Goal: Transaction & Acquisition: Obtain resource

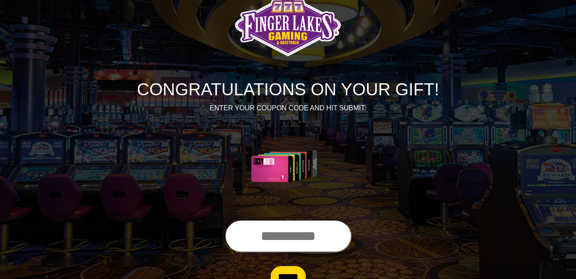
scroll to position [43, 0]
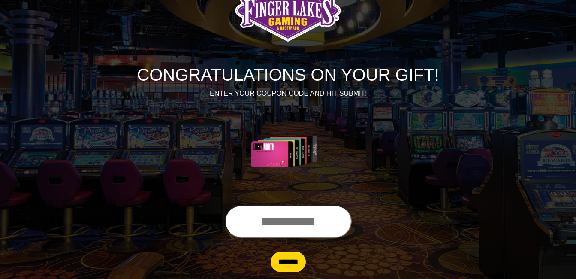
click at [306, 229] on input "text" at bounding box center [288, 221] width 127 height 33
type input "**********"
click at [285, 258] on input "******" at bounding box center [288, 262] width 35 height 21
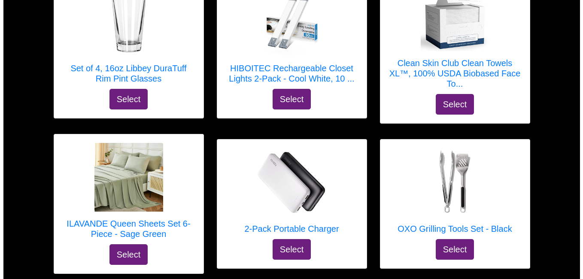
scroll to position [4211, 0]
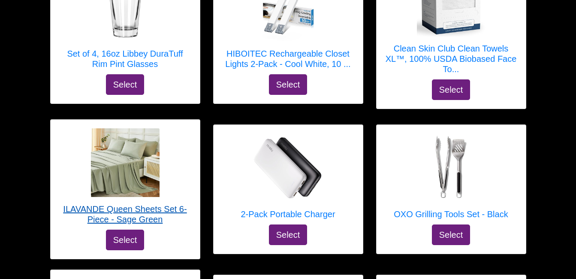
click at [128, 167] on img at bounding box center [125, 162] width 69 height 69
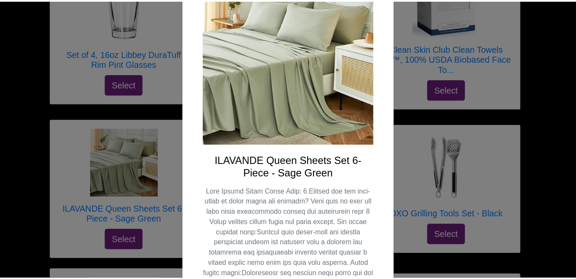
scroll to position [0, 0]
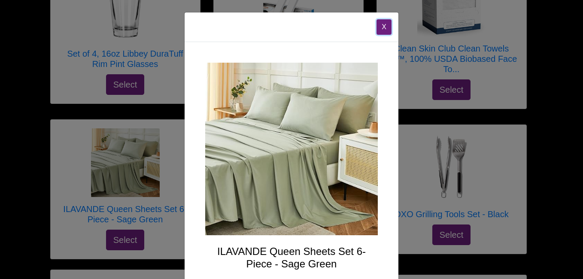
click at [380, 26] on button "X" at bounding box center [383, 26] width 15 height 15
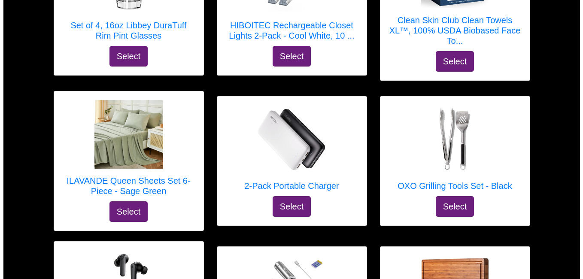
scroll to position [4254, 0]
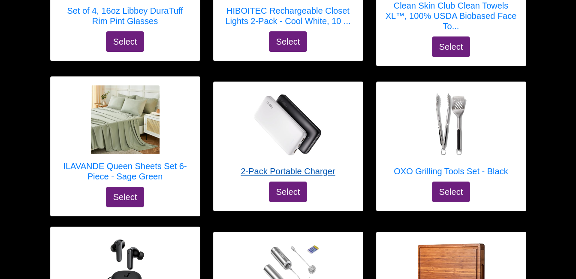
click at [278, 113] on img at bounding box center [288, 125] width 69 height 69
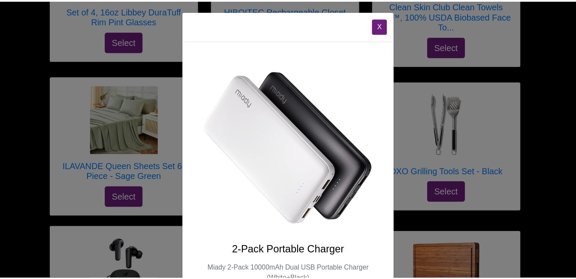
scroll to position [0, 0]
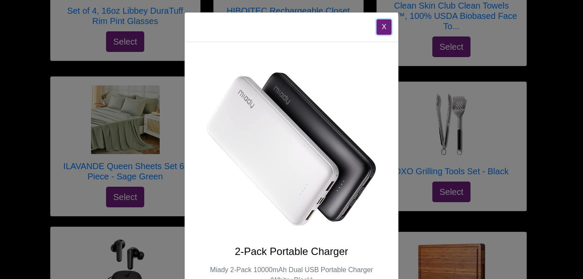
click at [383, 27] on button "X" at bounding box center [383, 26] width 15 height 15
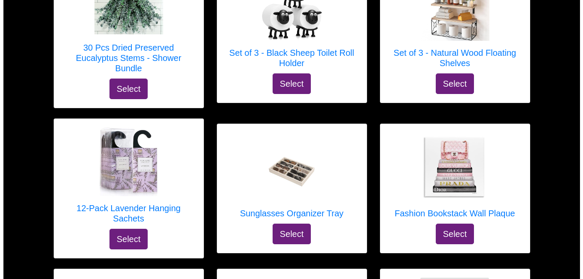
scroll to position [2751, 0]
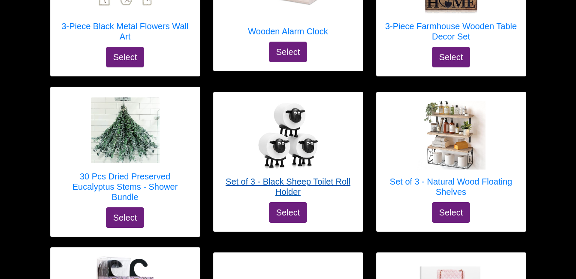
click at [274, 150] on img at bounding box center [288, 135] width 69 height 69
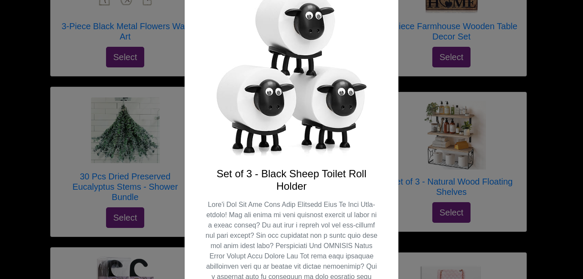
scroll to position [86, 0]
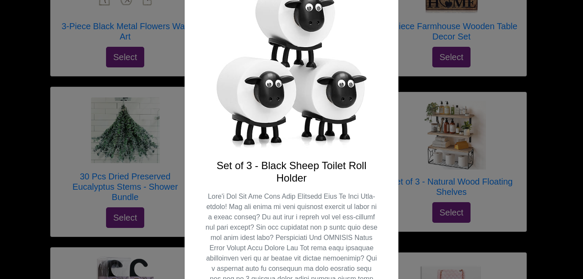
click at [21, 192] on div "X Set of 3 - Black Sheep Toilet Roll Holder Select" at bounding box center [291, 139] width 583 height 279
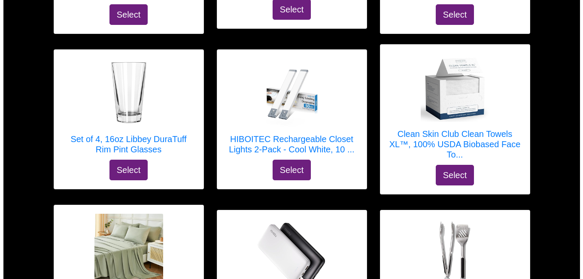
scroll to position [4125, 0]
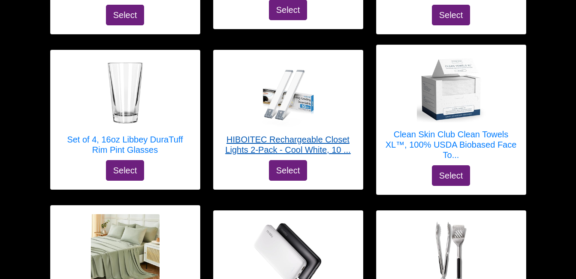
click at [283, 107] on img at bounding box center [288, 93] width 69 height 69
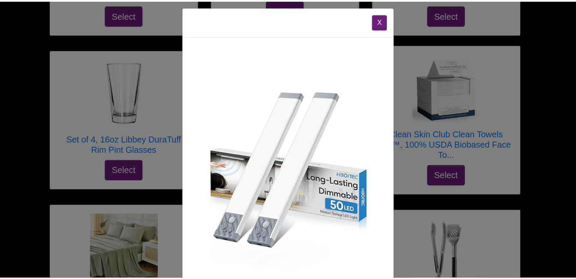
scroll to position [0, 0]
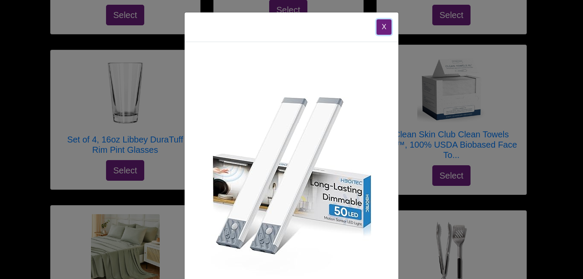
click at [387, 24] on button "X" at bounding box center [383, 26] width 15 height 15
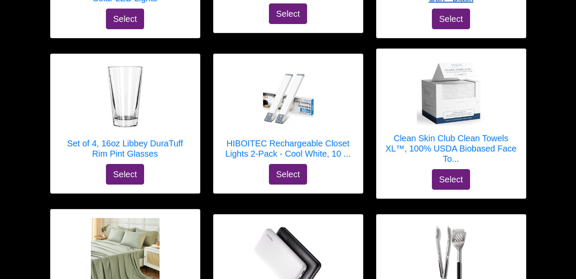
scroll to position [4125, 0]
